Goal: Find specific page/section: Find specific page/section

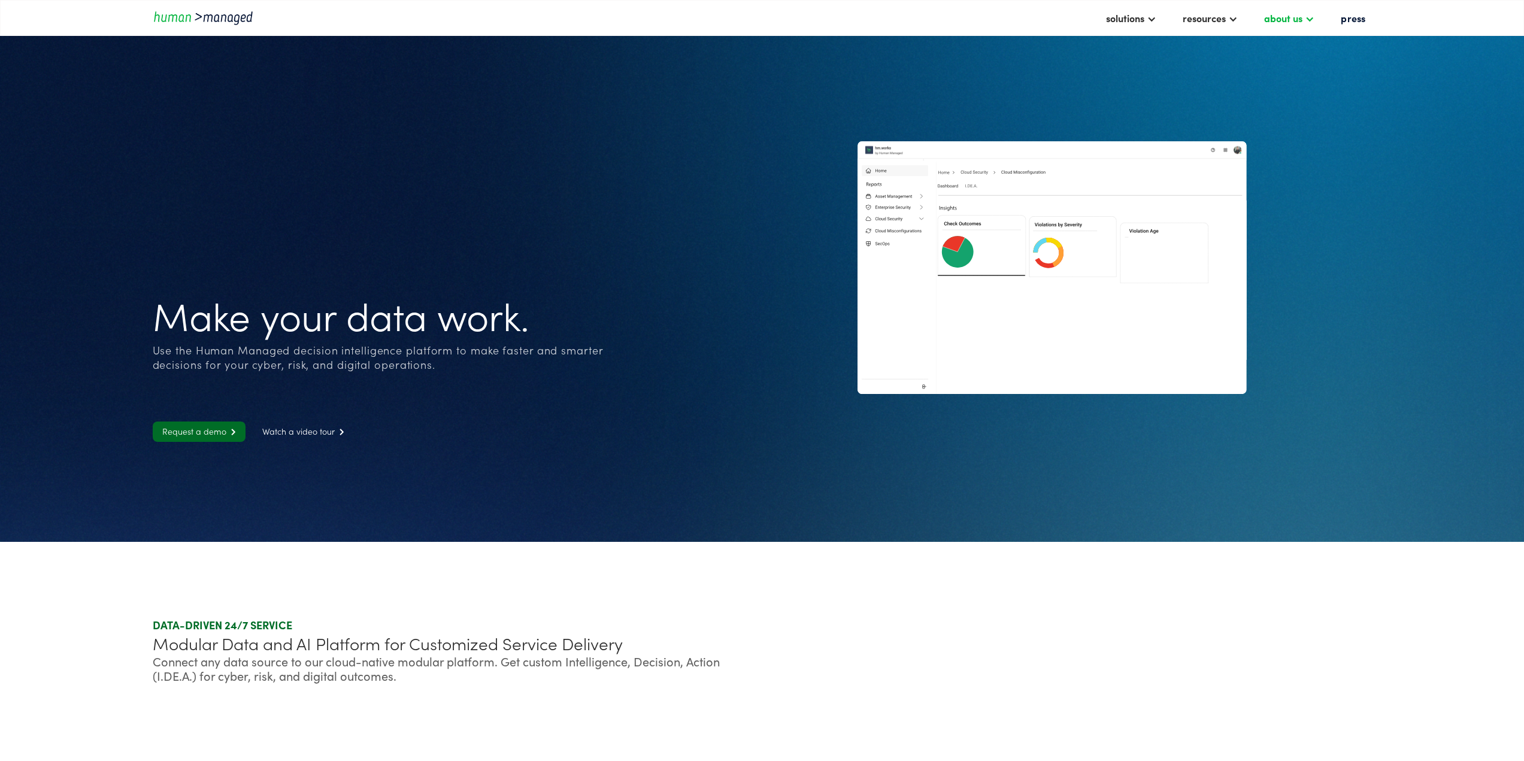
click at [1303, 19] on div "about us" at bounding box center [1283, 18] width 38 height 14
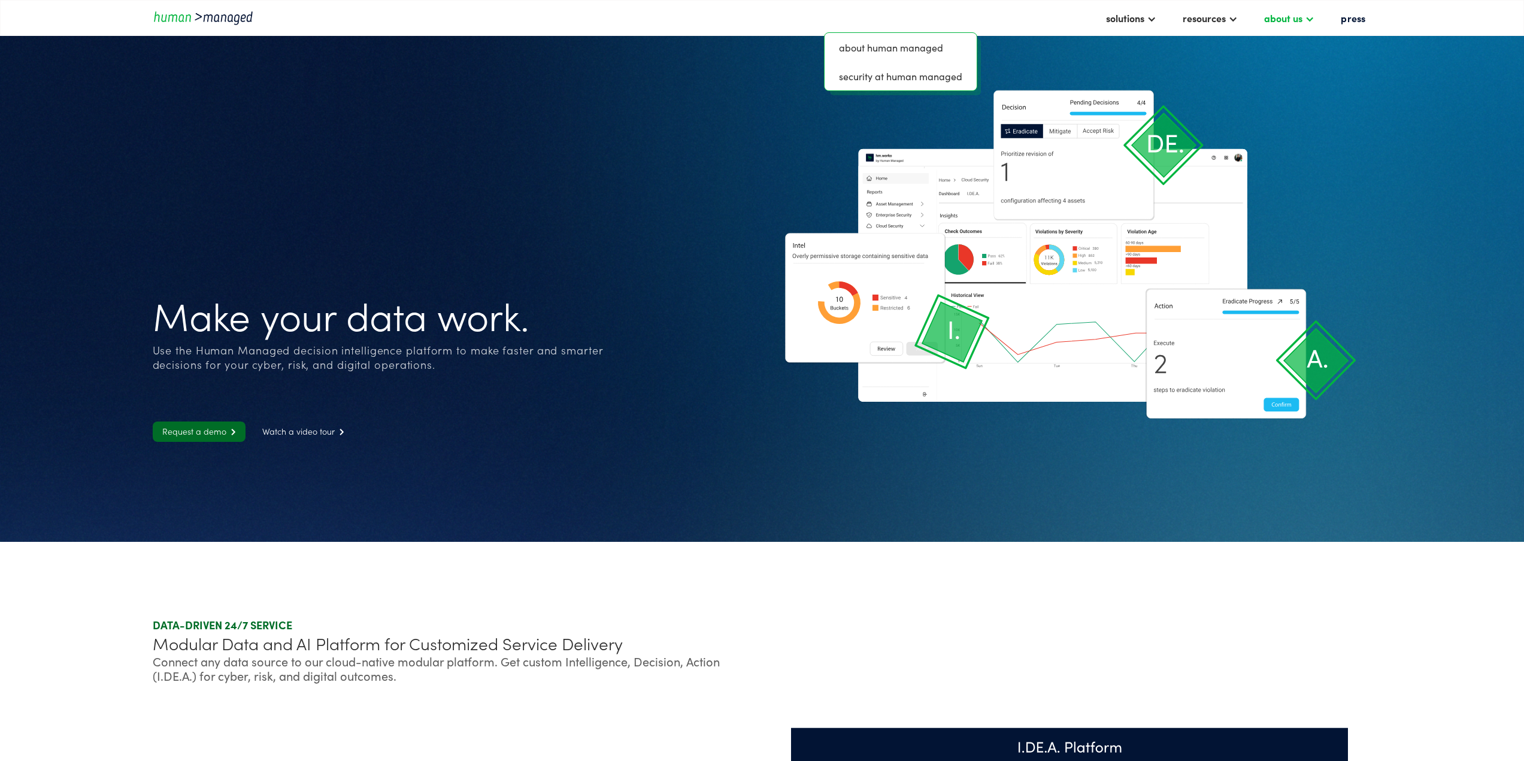
click at [1303, 19] on div "about us" at bounding box center [1283, 18] width 38 height 14
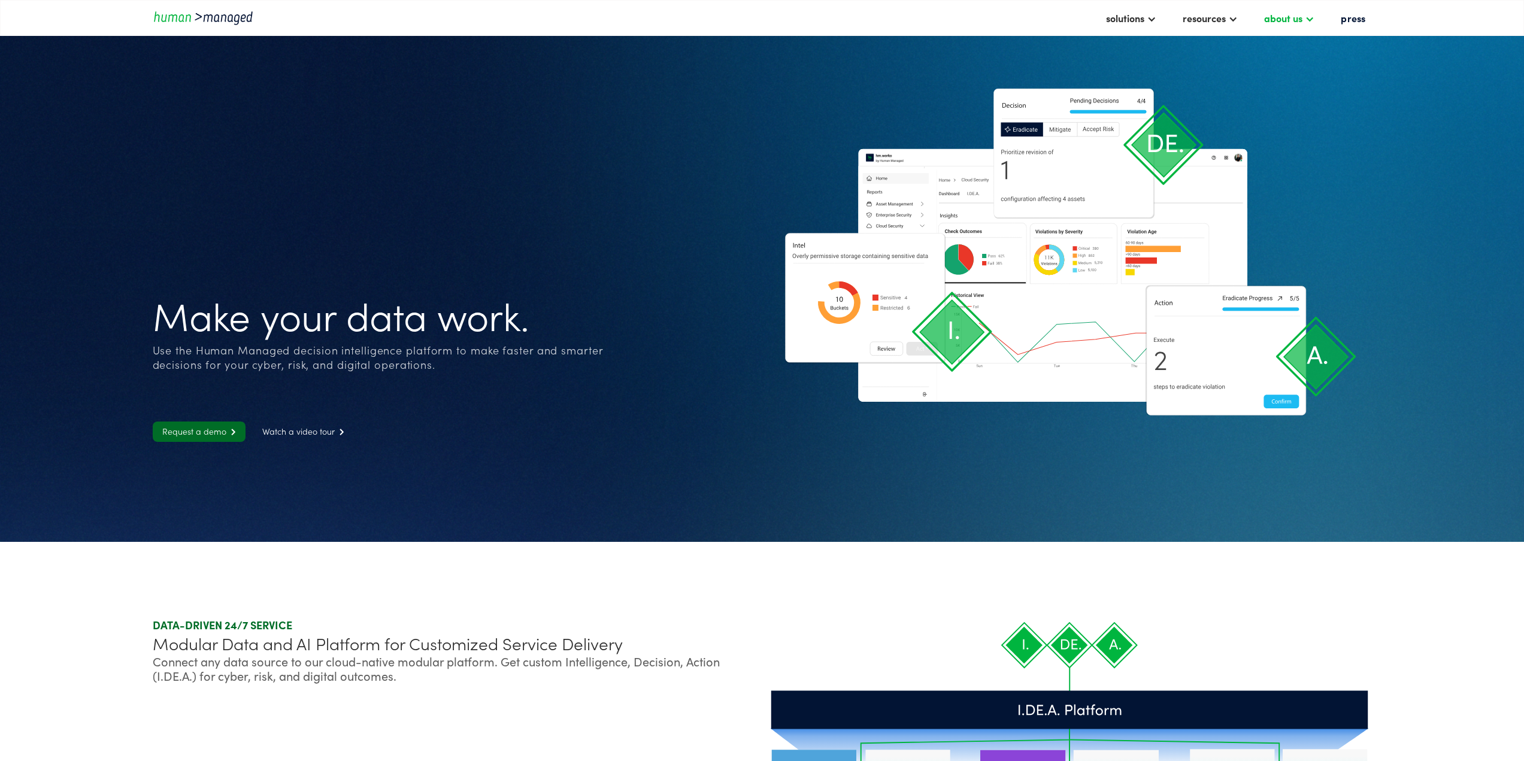
click at [1300, 20] on div "about us" at bounding box center [1283, 18] width 38 height 14
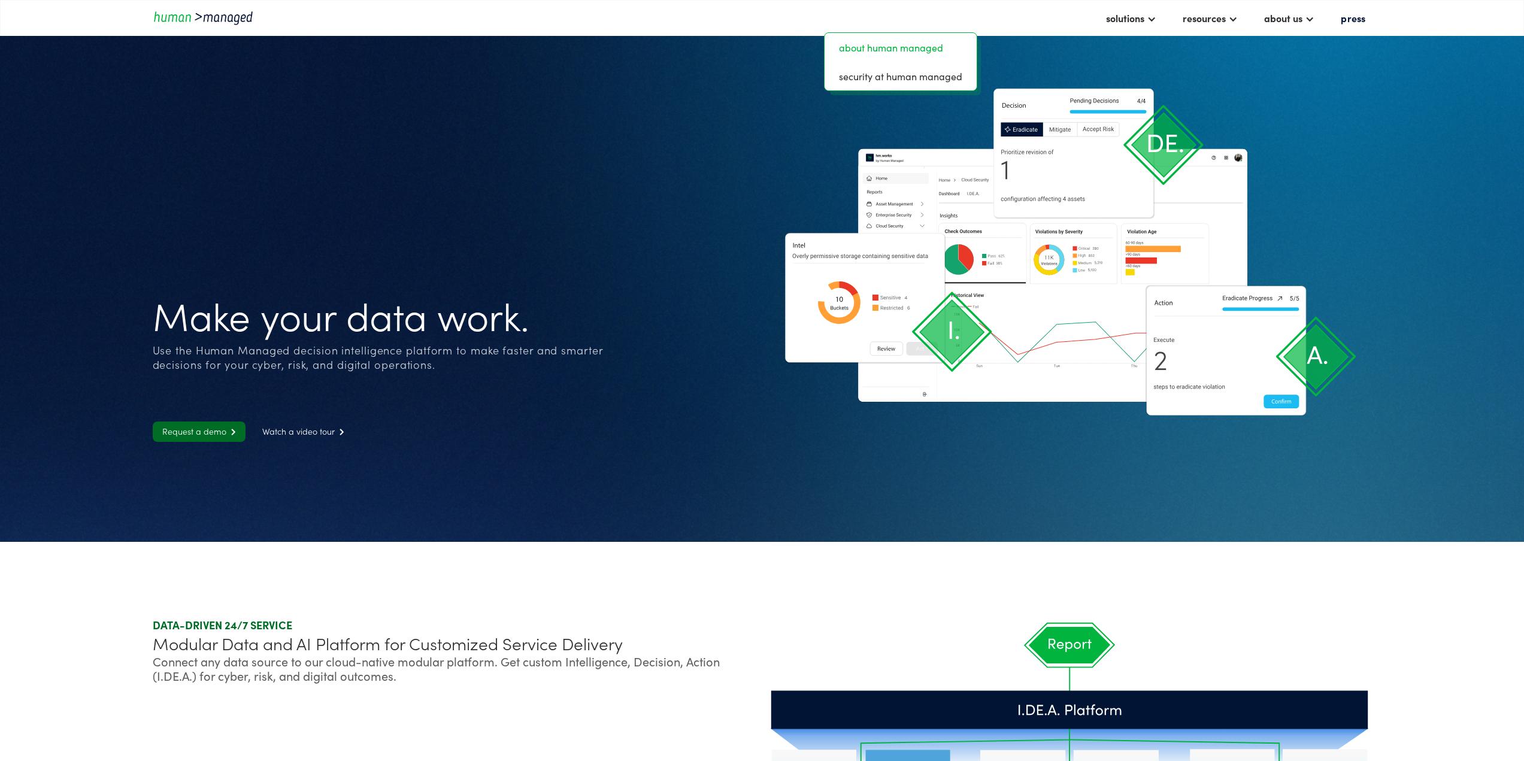
click at [917, 51] on link "about human managed" at bounding box center [901, 47] width 143 height 19
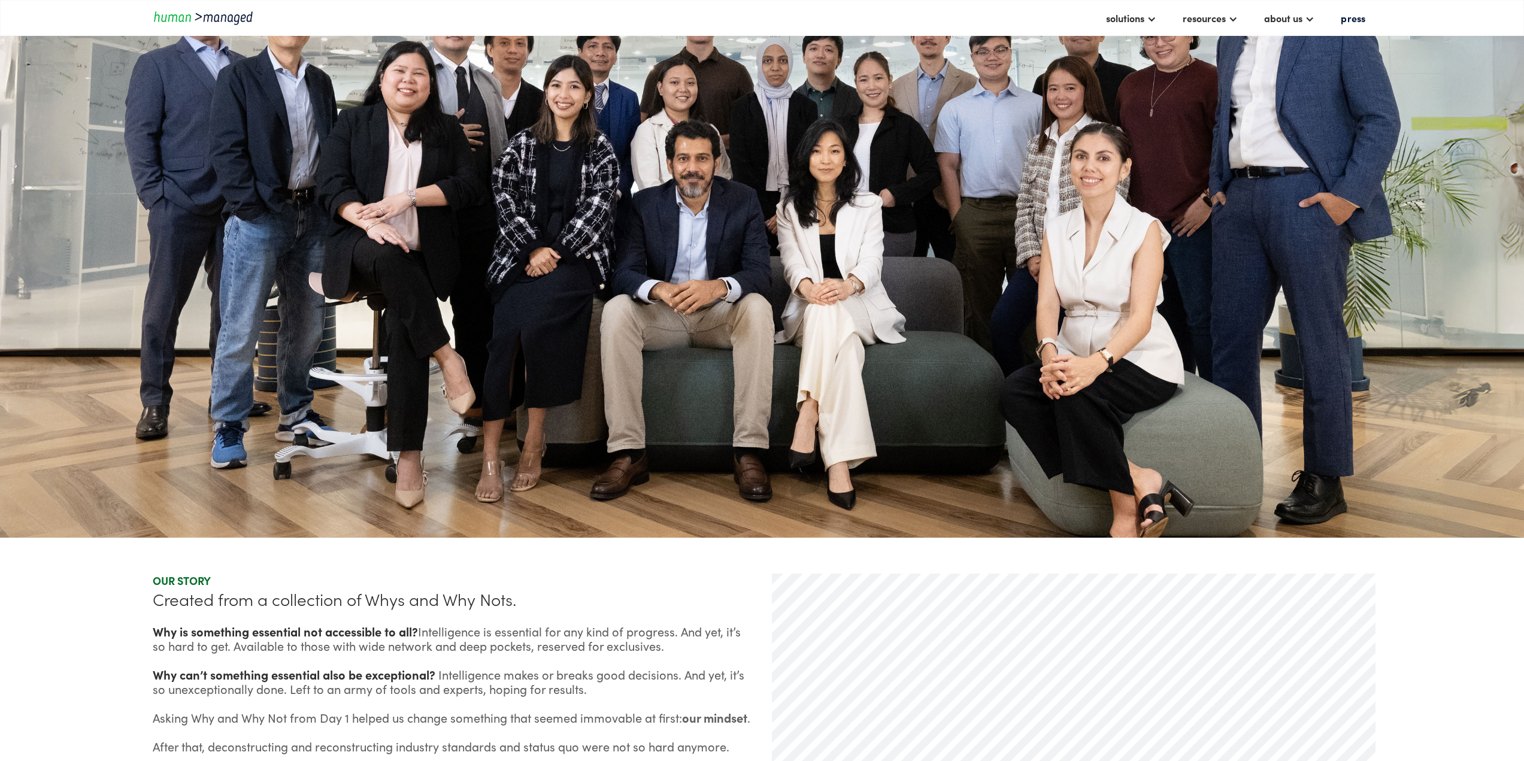
scroll to position [599, 0]
